Goal: Check status

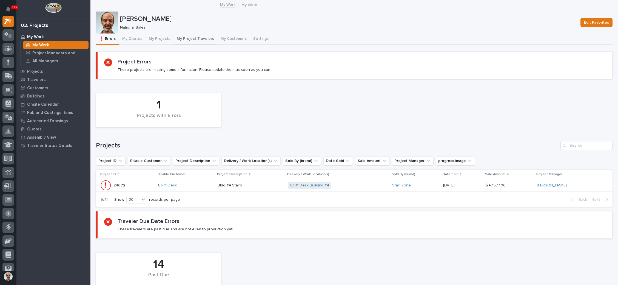
click at [199, 37] on button "My Project Travelers" at bounding box center [196, 39] width 44 height 12
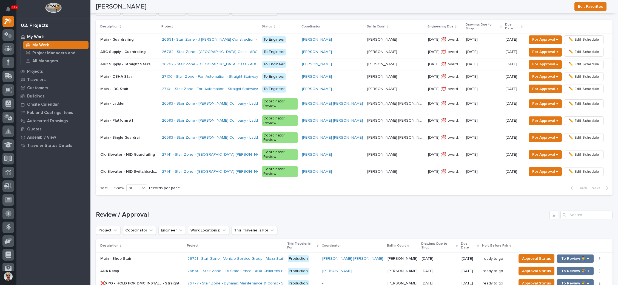
scroll to position [370, 0]
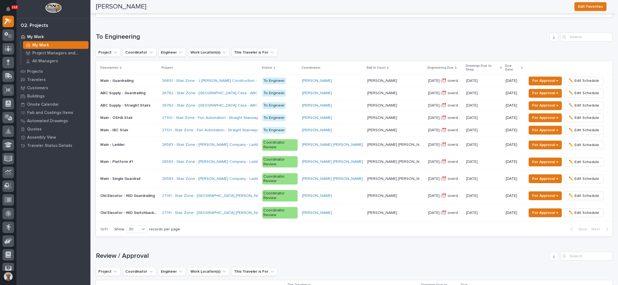
click at [376, 124] on td "[PERSON_NAME] [PERSON_NAME]" at bounding box center [395, 130] width 61 height 12
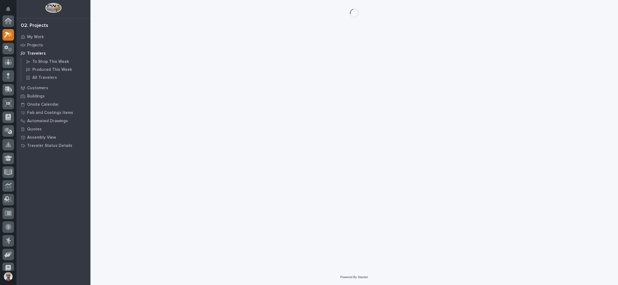
scroll to position [13, 0]
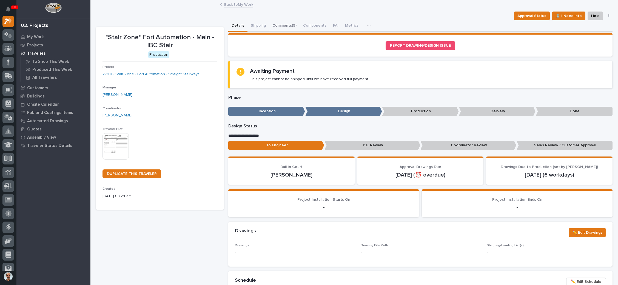
click at [287, 24] on button "Comments (9)" at bounding box center [284, 26] width 31 height 12
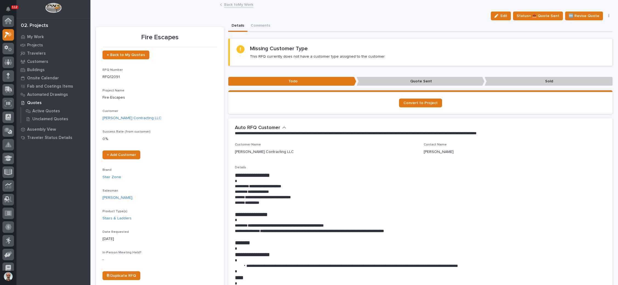
scroll to position [13, 0]
click at [119, 52] on link "← Back to My Quotes" at bounding box center [126, 54] width 47 height 9
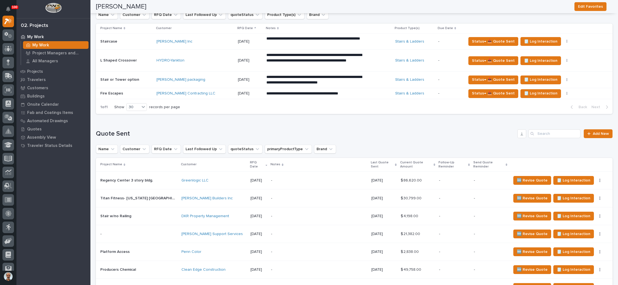
scroll to position [197, 0]
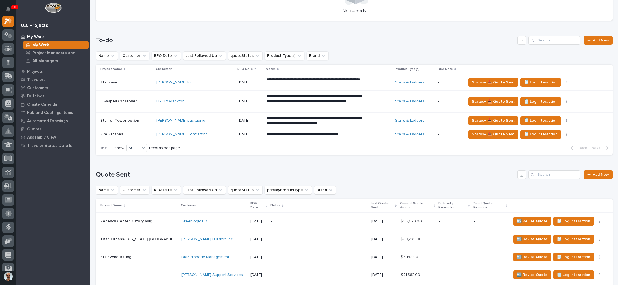
click at [349, 120] on p "**********" at bounding box center [314, 120] width 96 height 11
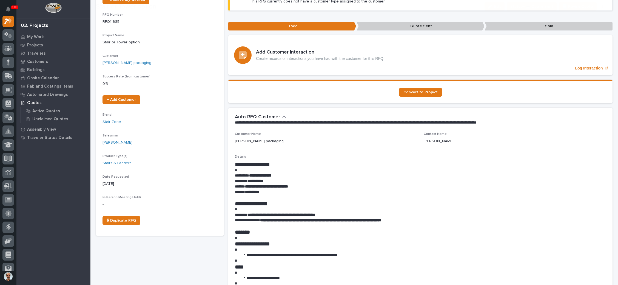
scroll to position [82, 0]
